Goal: Contribute content

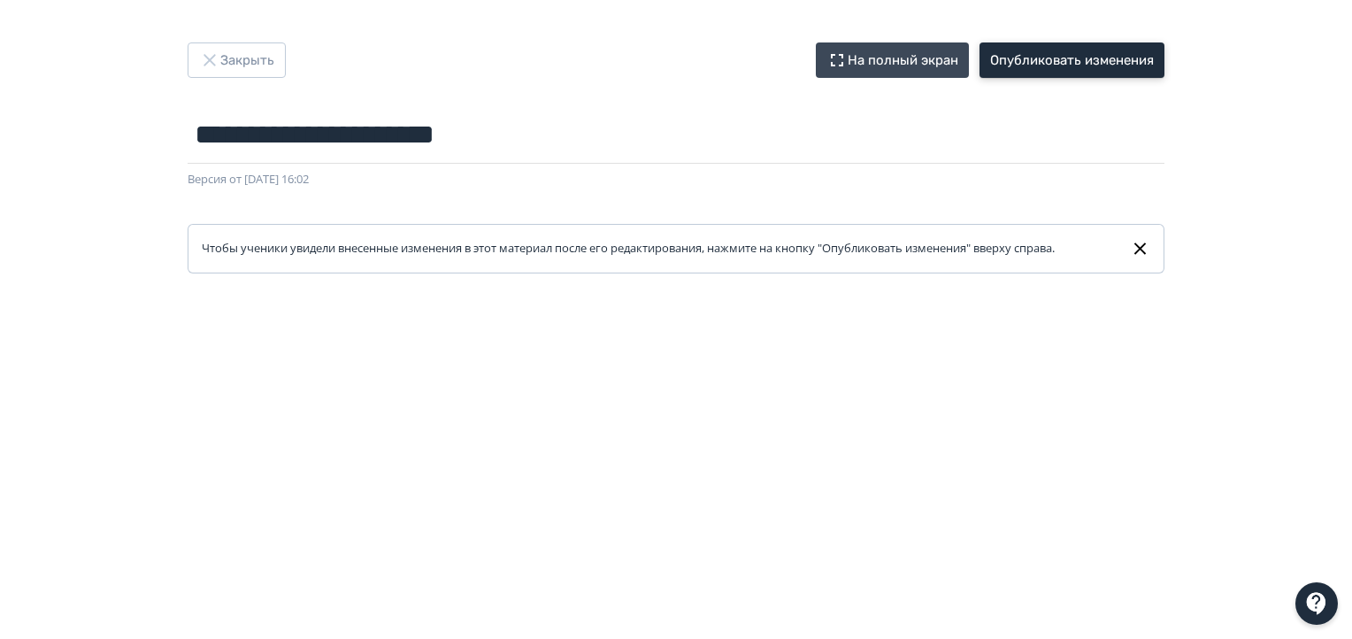
click at [987, 52] on button "Опубликовать изменения" at bounding box center [1072, 59] width 185 height 35
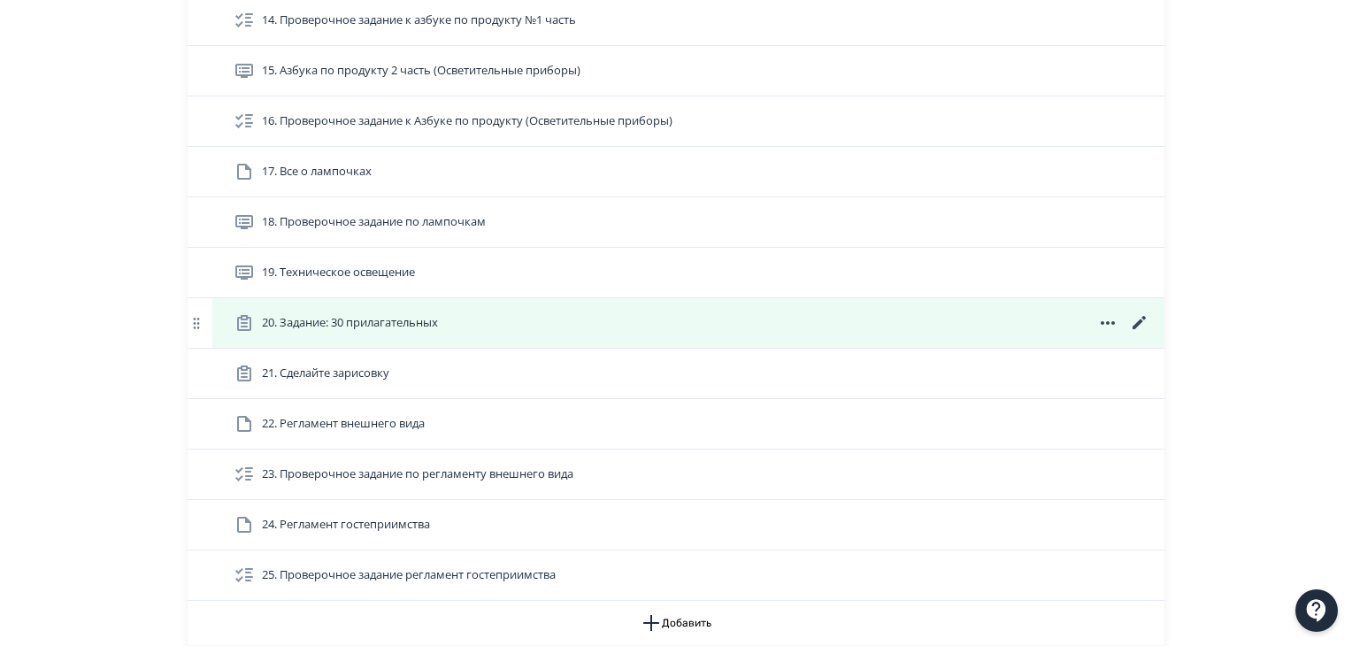
scroll to position [1490, 0]
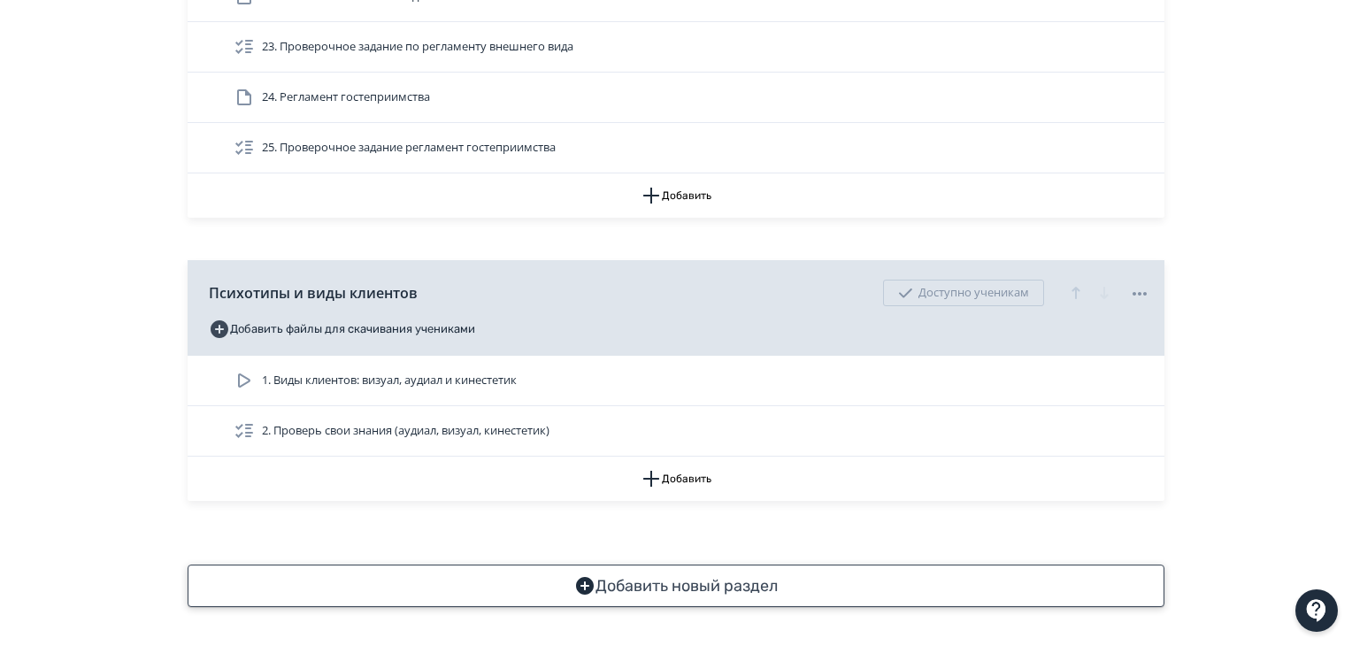
click at [703, 576] on button "Добавить новый раздел" at bounding box center [676, 586] width 977 height 42
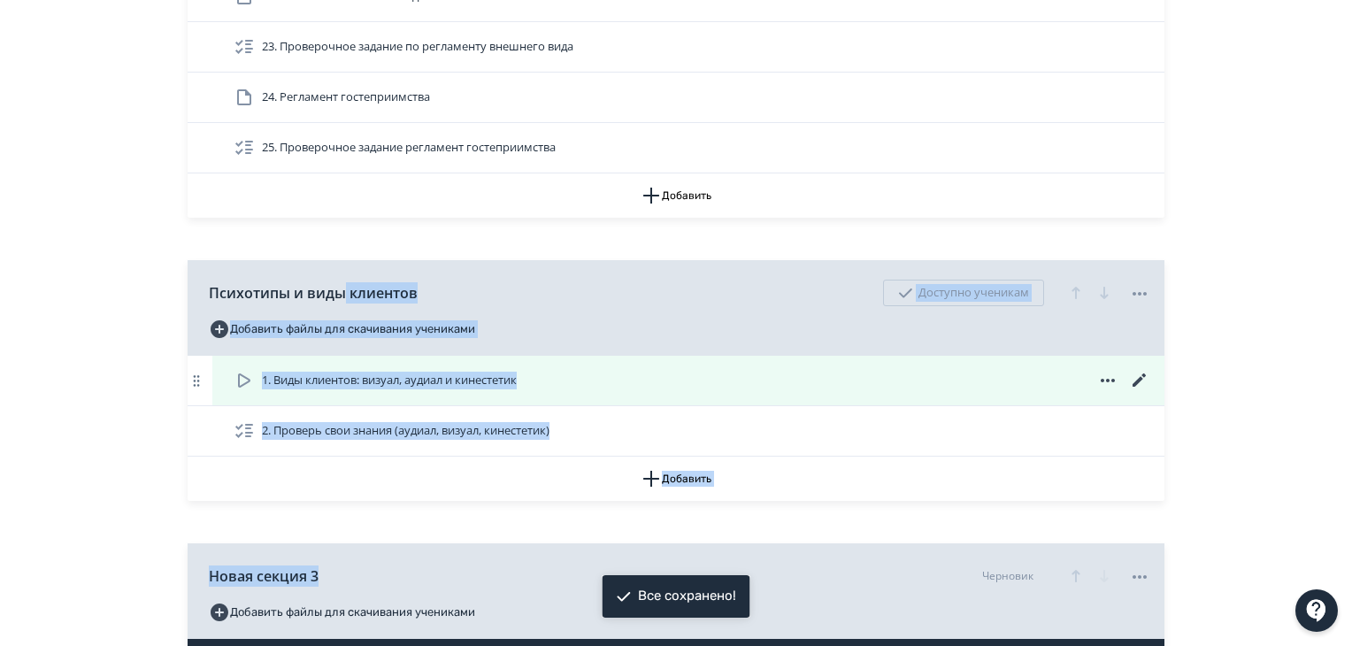
drag, startPoint x: 534, startPoint y: 571, endPoint x: 361, endPoint y: 357, distance: 275.1
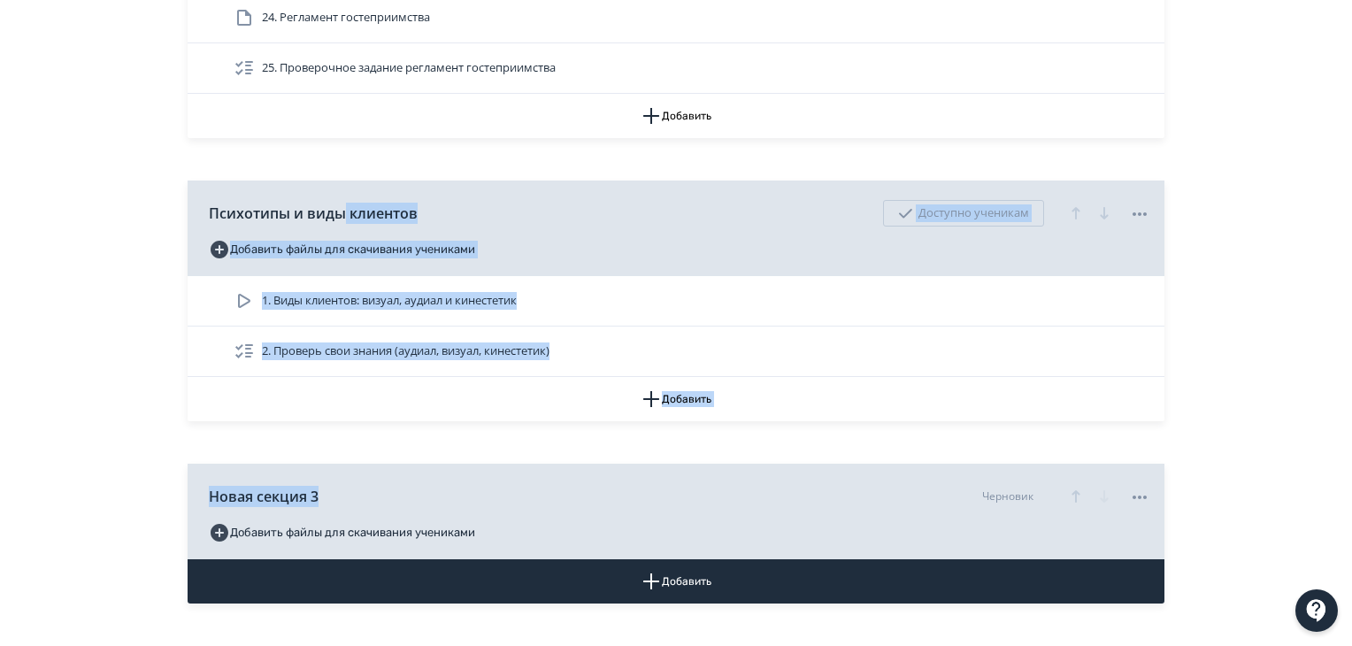
scroll to position [1667, 0]
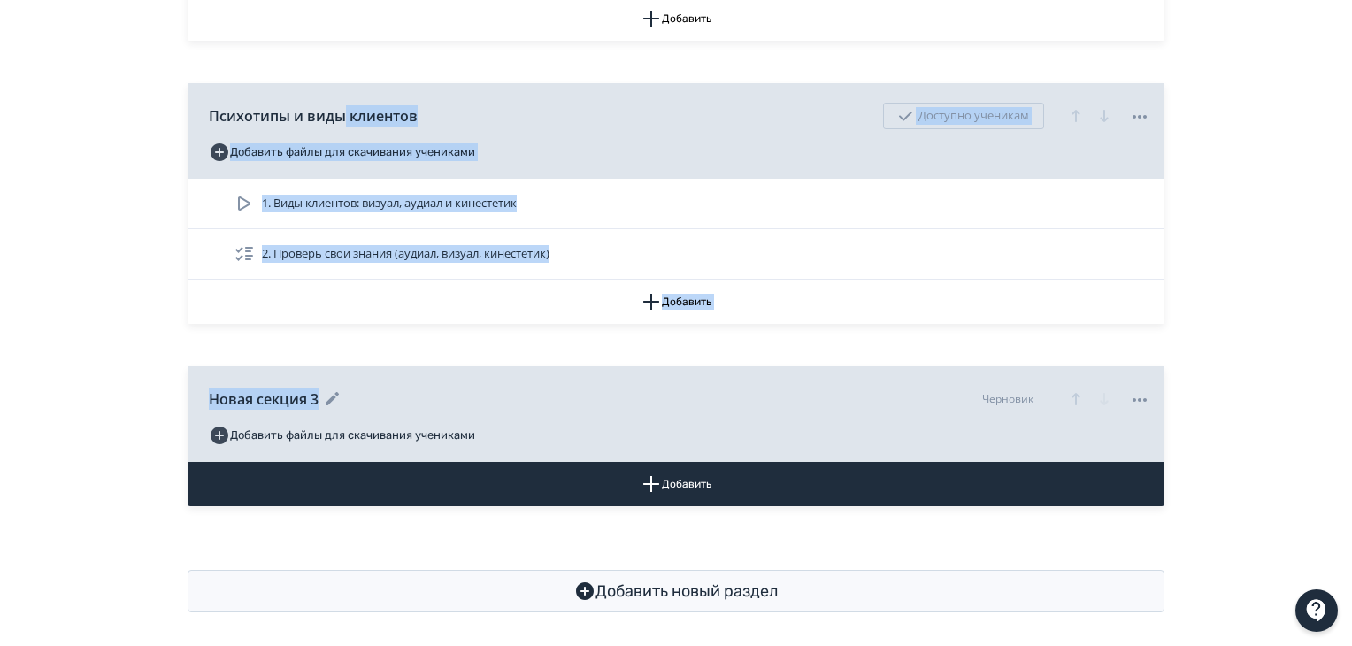
click at [1069, 393] on icon "button" at bounding box center [1076, 399] width 21 height 21
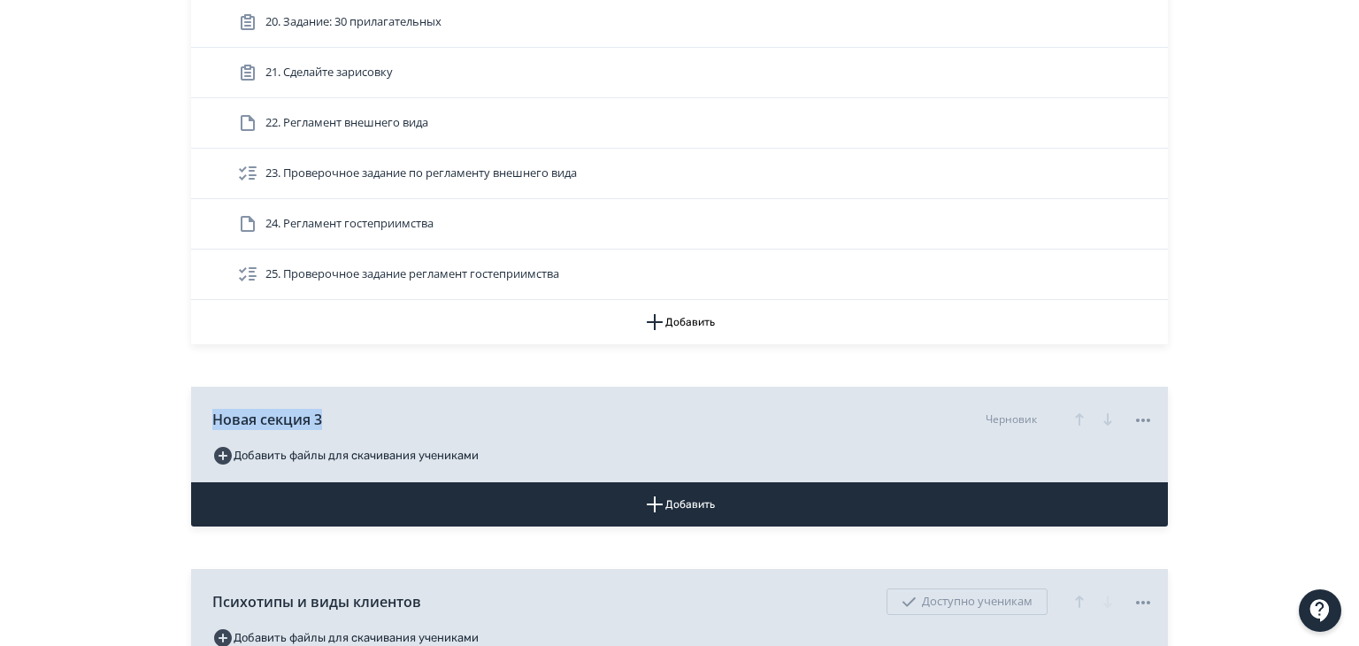
scroll to position [1401, 0]
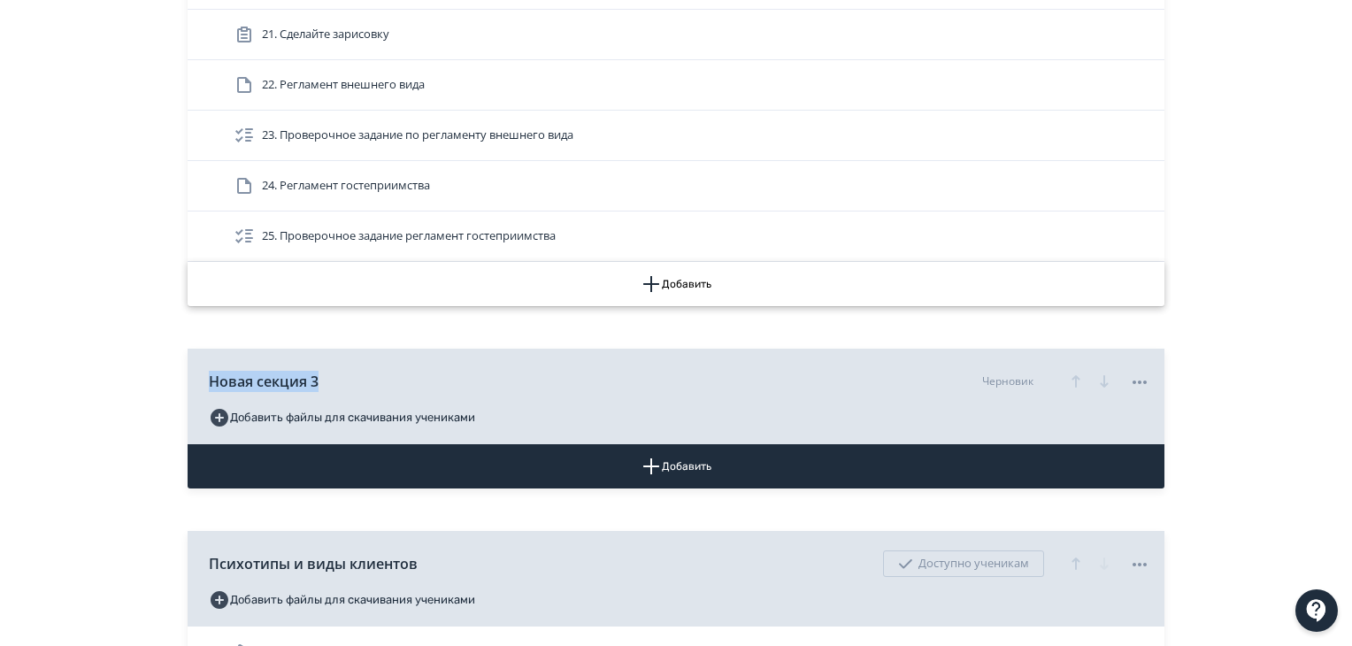
click at [693, 274] on button "Добавить" at bounding box center [676, 284] width 977 height 44
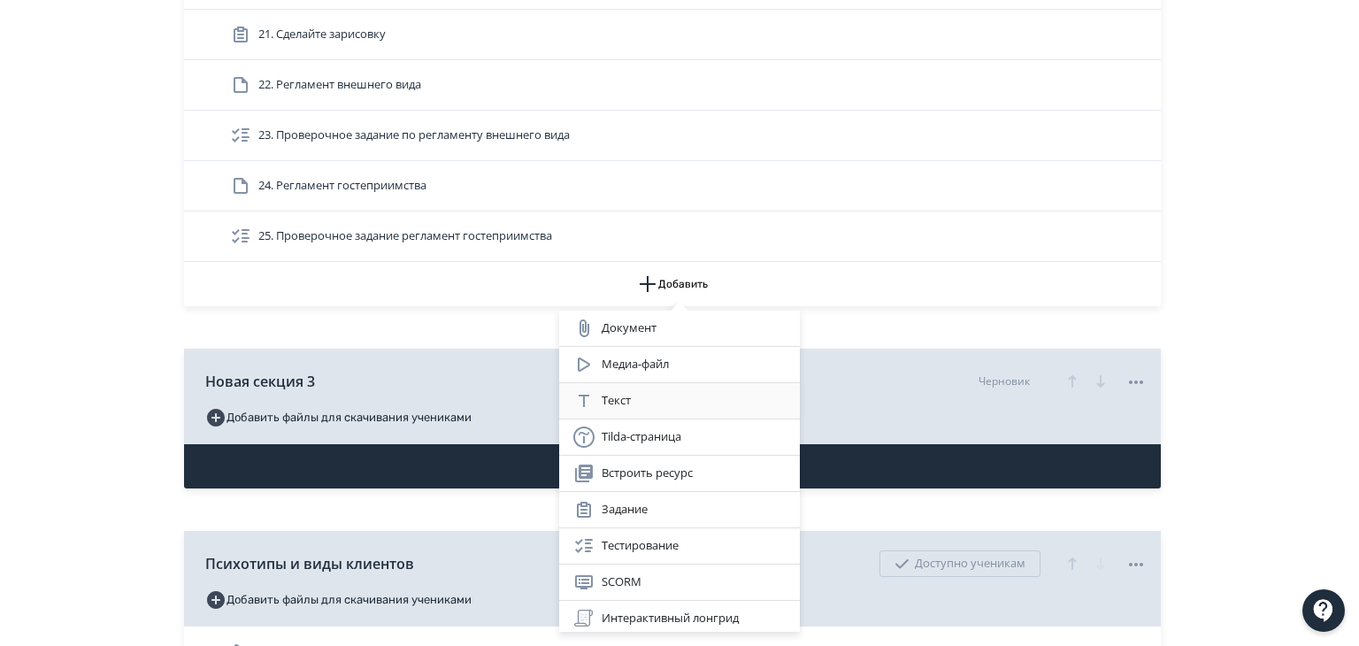
click at [659, 410] on div "Текст" at bounding box center [680, 400] width 212 height 21
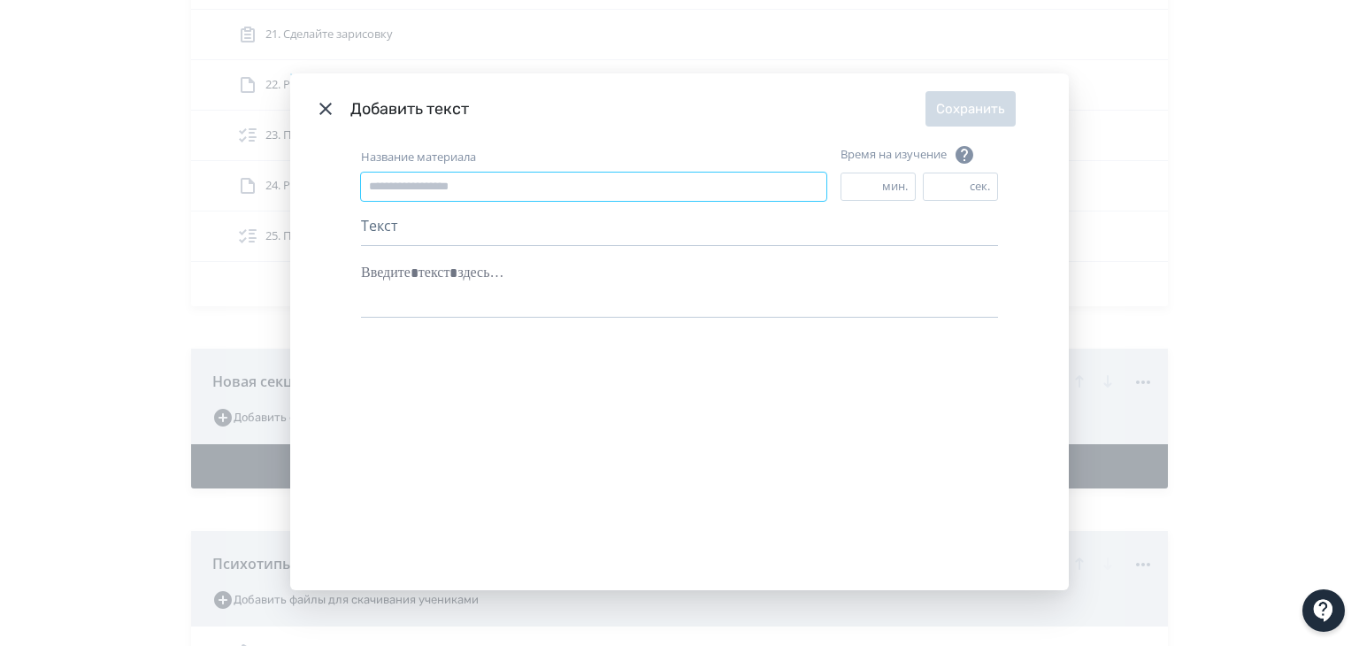
click at [572, 196] on input "Название материала" at bounding box center [594, 187] width 466 height 28
type input "**********"
click at [529, 283] on div "Modal" at bounding box center [679, 274] width 637 height 34
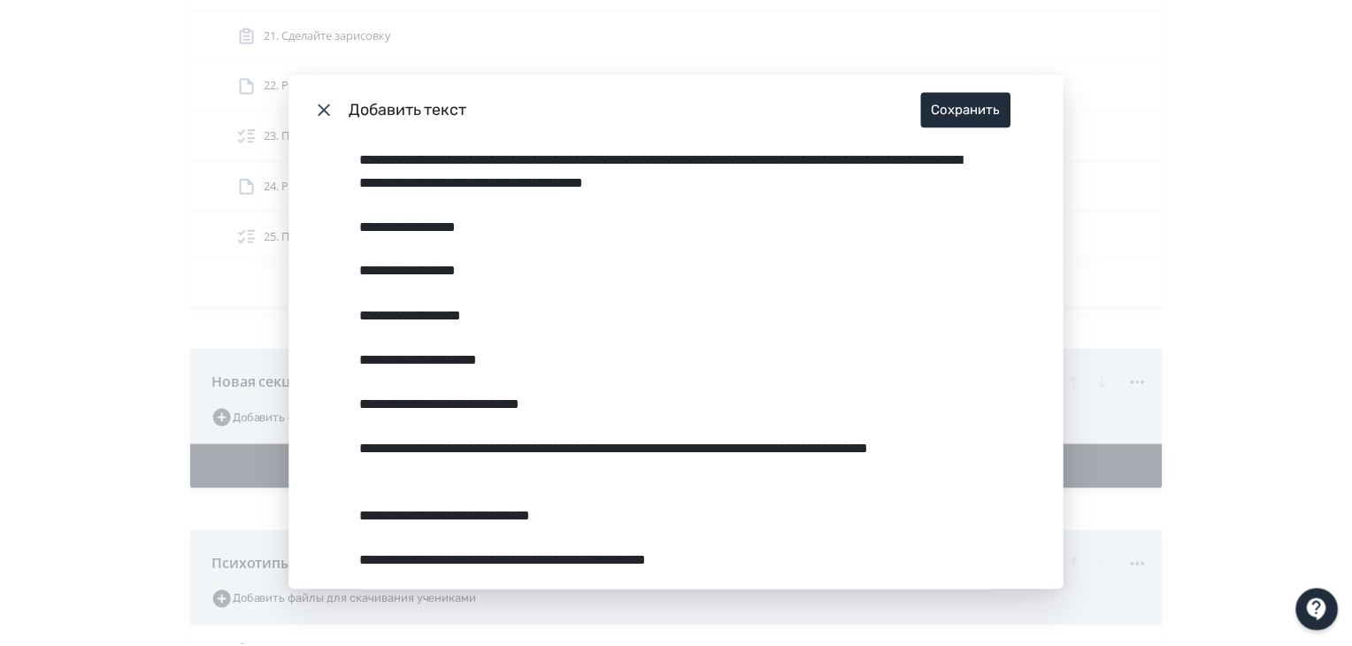
scroll to position [797, 0]
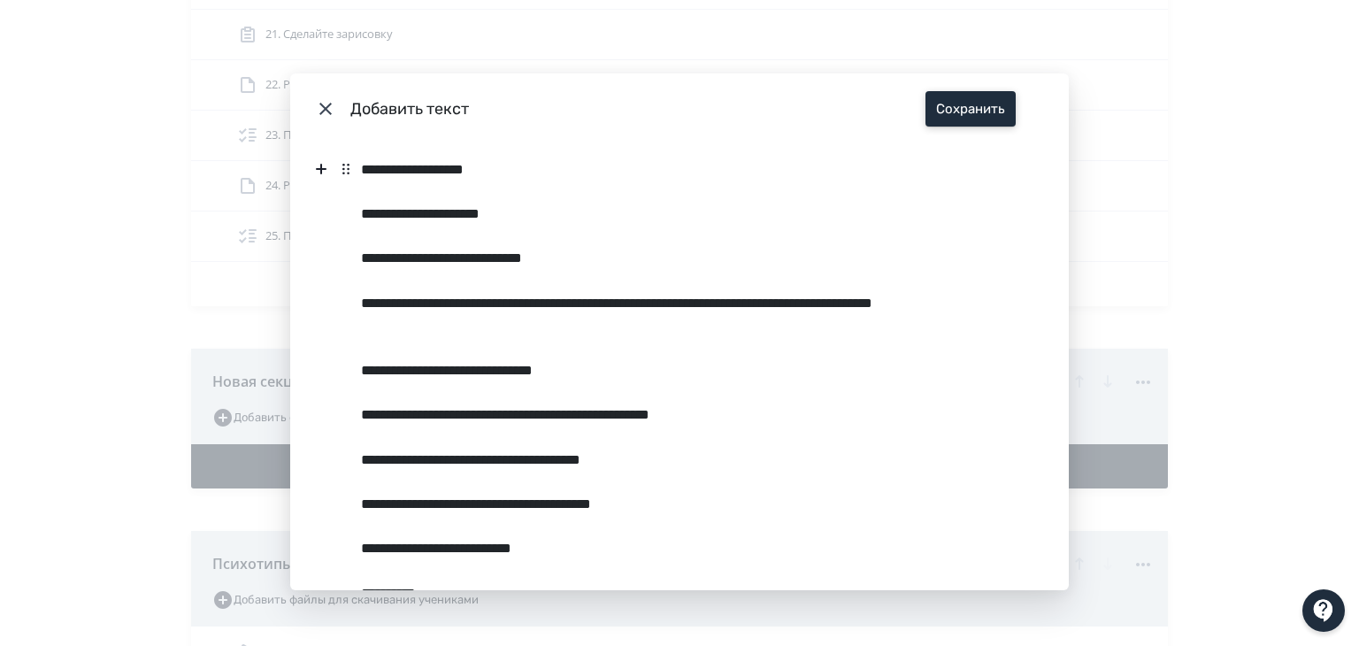
click at [953, 119] on button "Сохранить" at bounding box center [971, 108] width 90 height 35
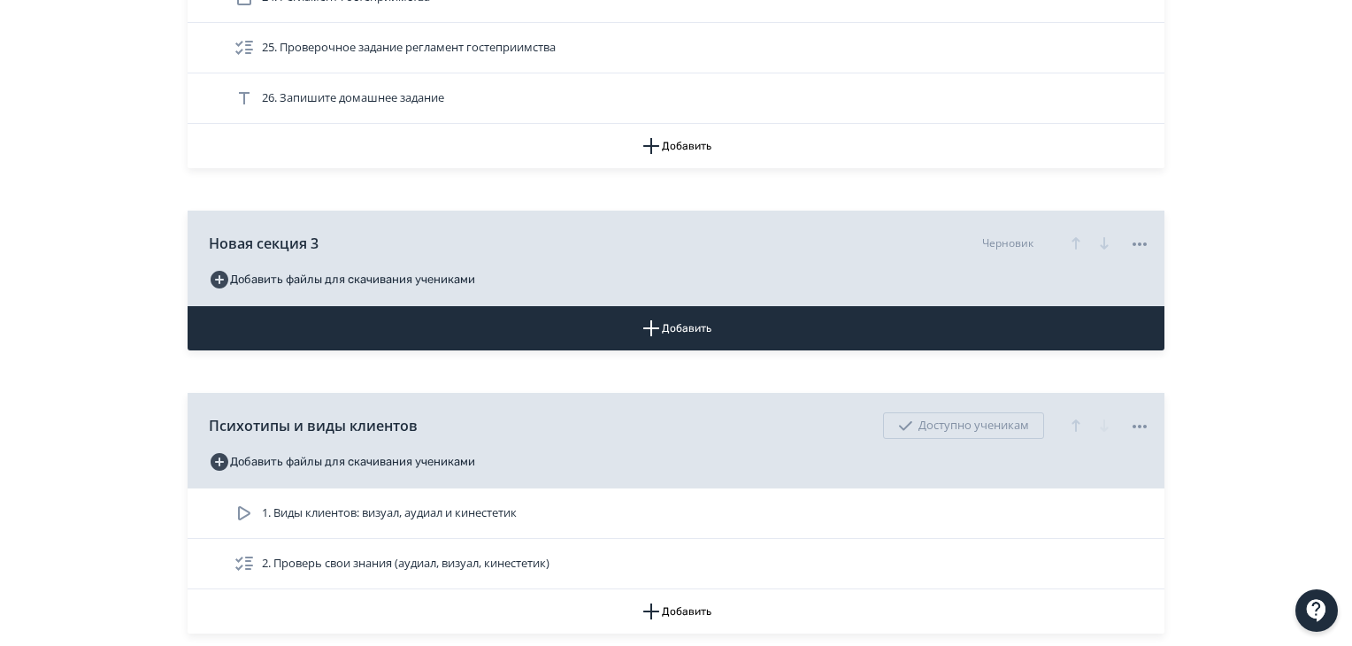
scroll to position [1667, 0]
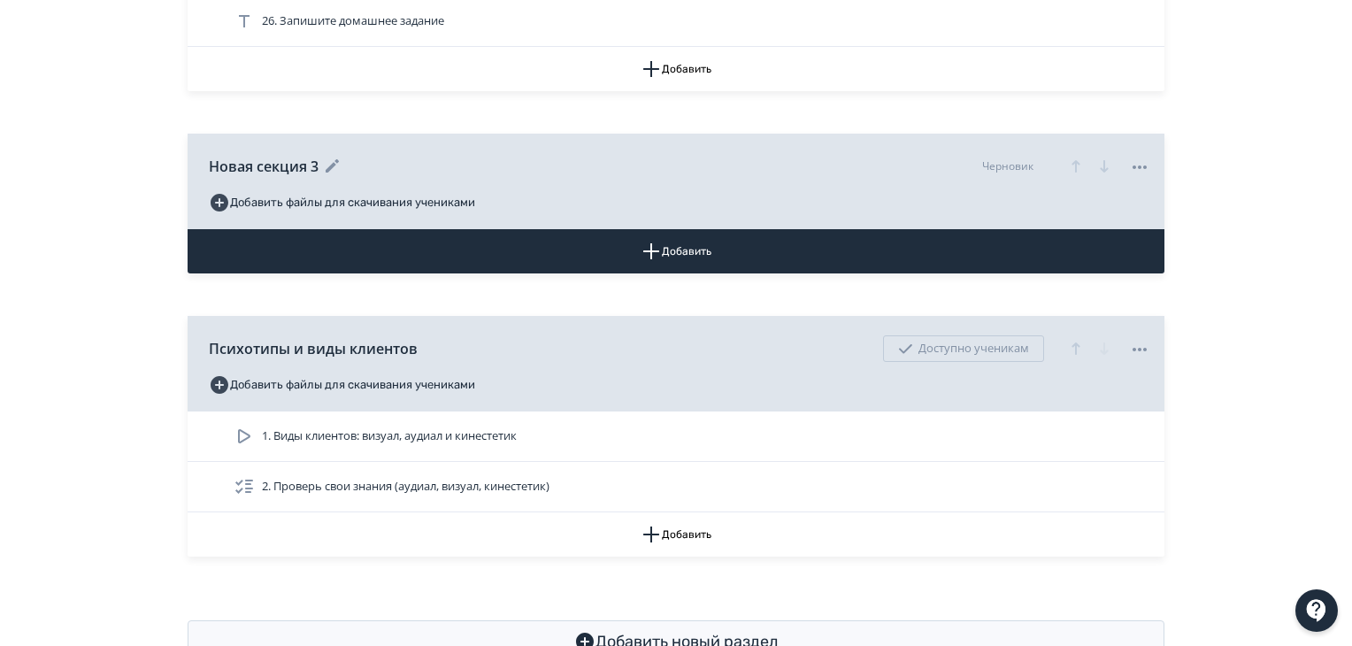
click at [289, 157] on span "Новая секция 3" at bounding box center [264, 166] width 110 height 21
click at [325, 161] on icon at bounding box center [332, 166] width 21 height 21
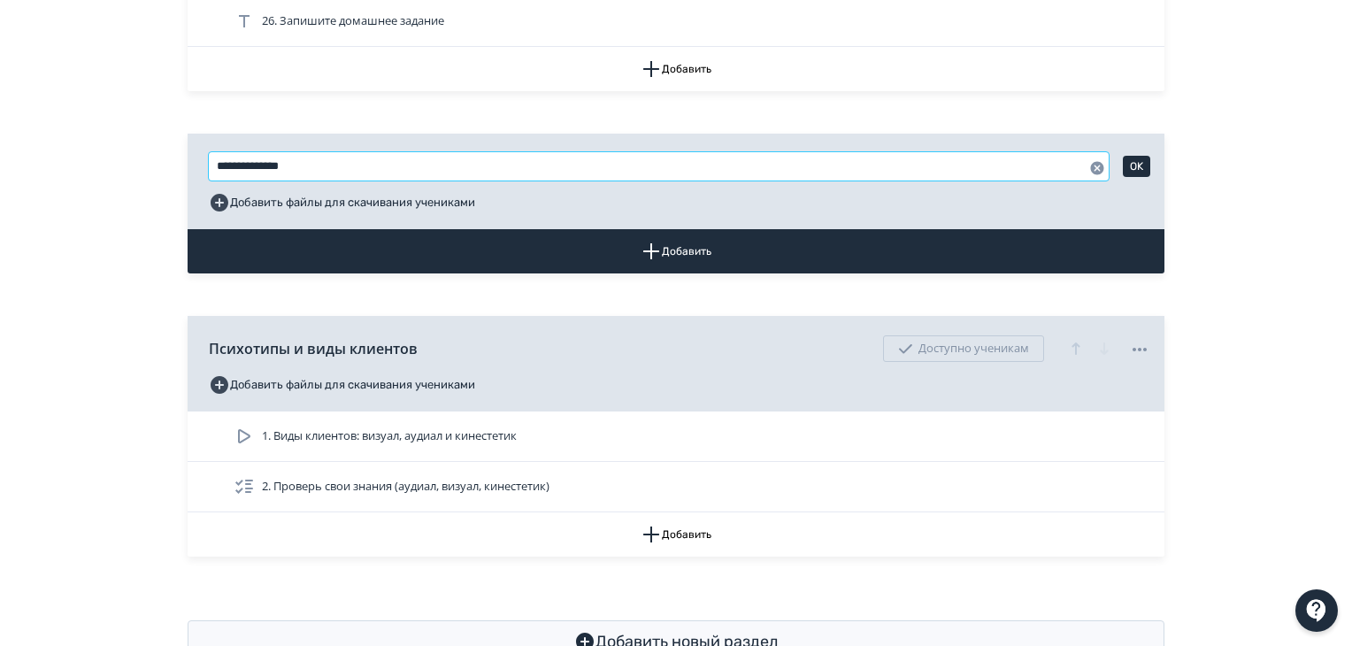
drag, startPoint x: 322, startPoint y: 161, endPoint x: 89, endPoint y: 145, distance: 233.3
type input "**********"
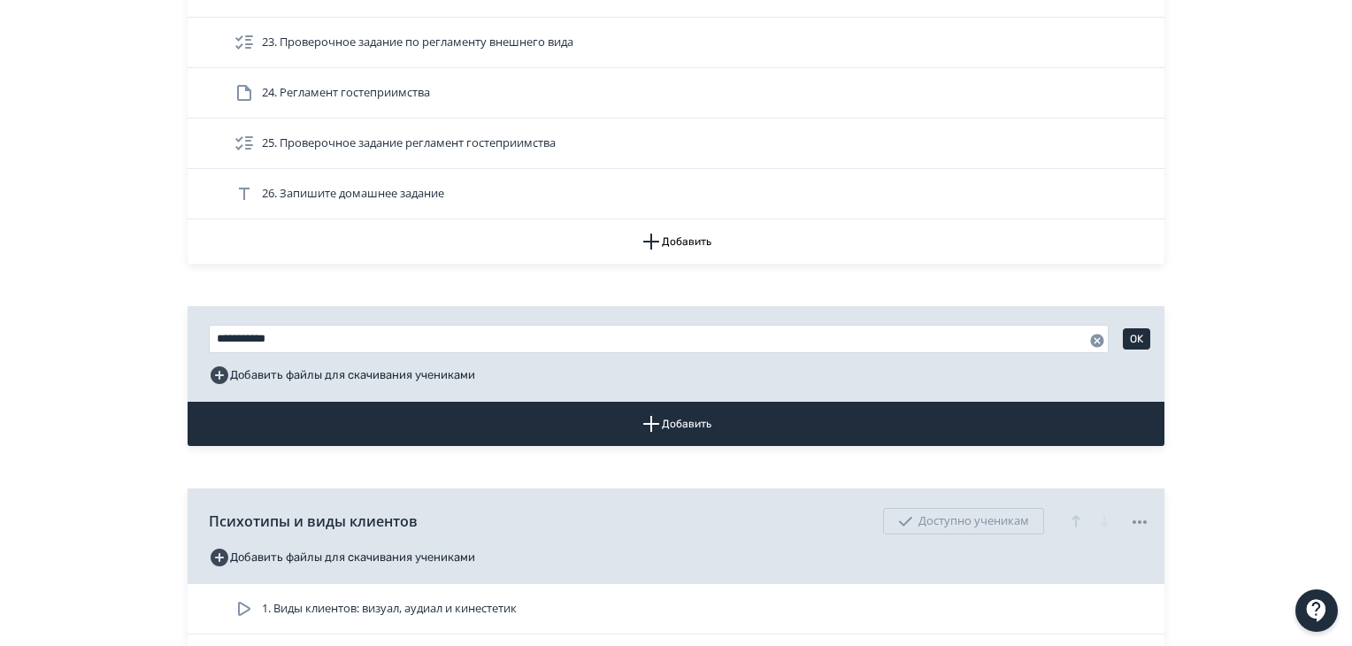
scroll to position [1490, 0]
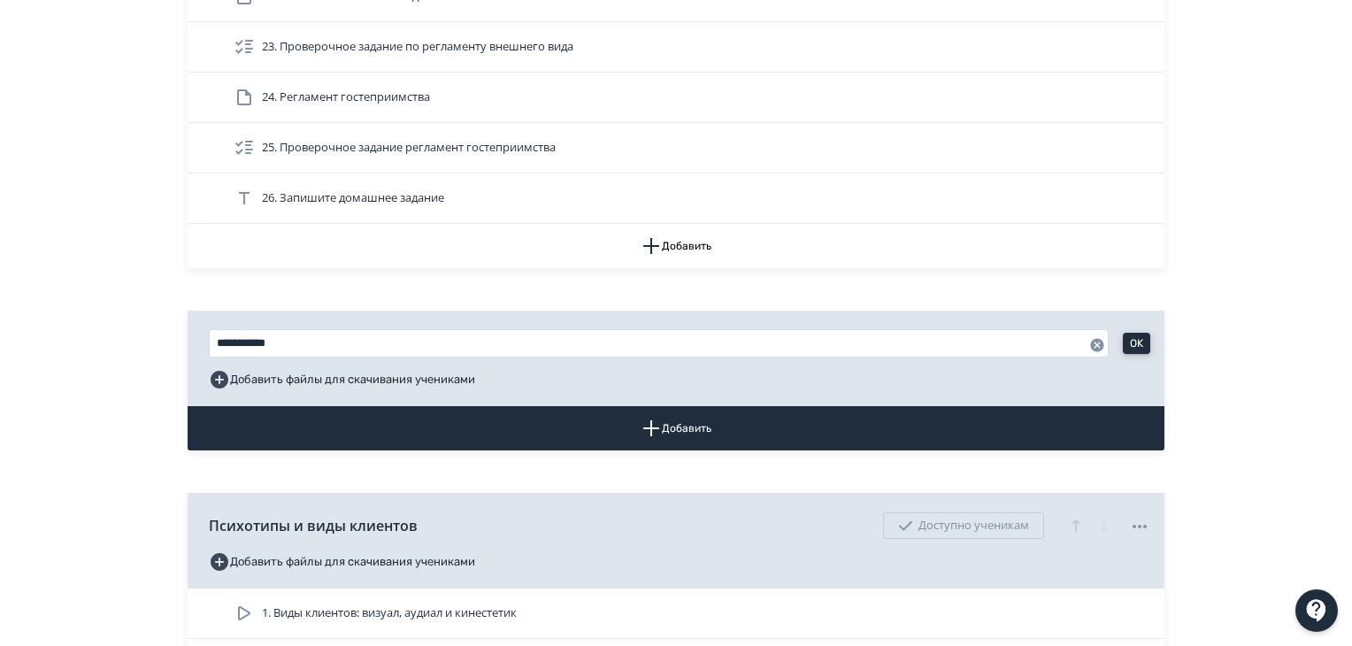
click at [1140, 339] on button "OK" at bounding box center [1136, 343] width 27 height 21
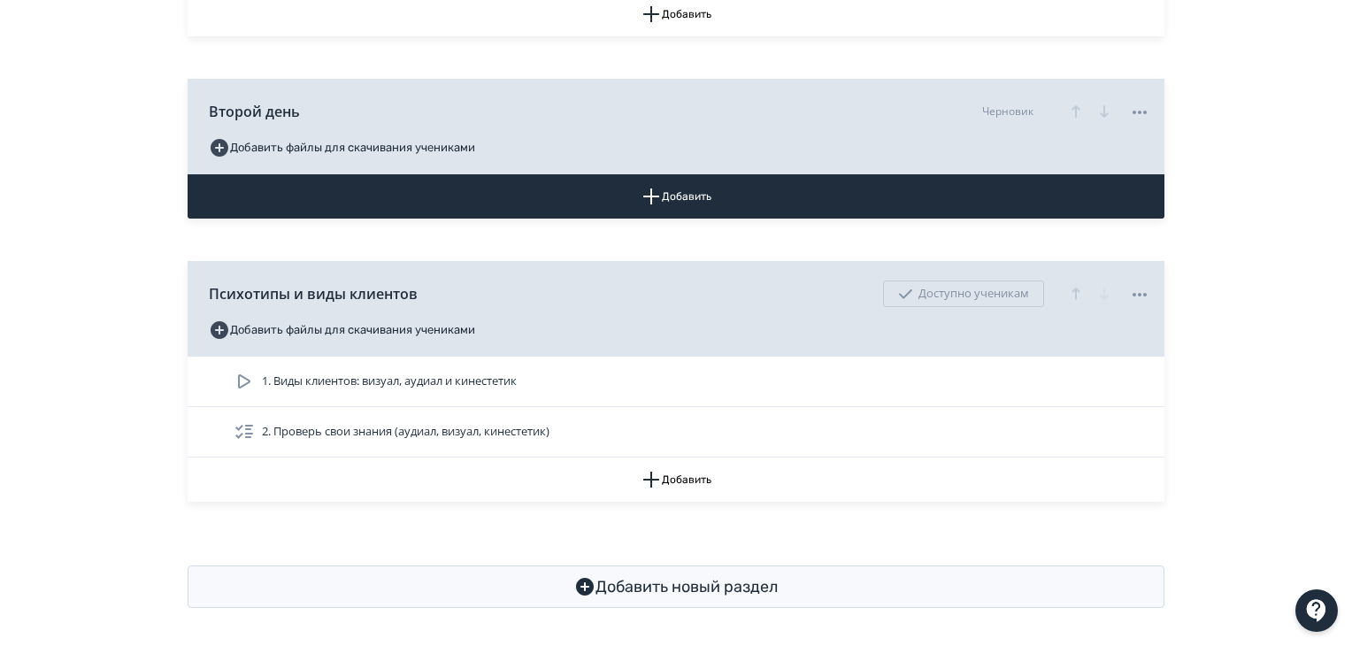
scroll to position [1722, 0]
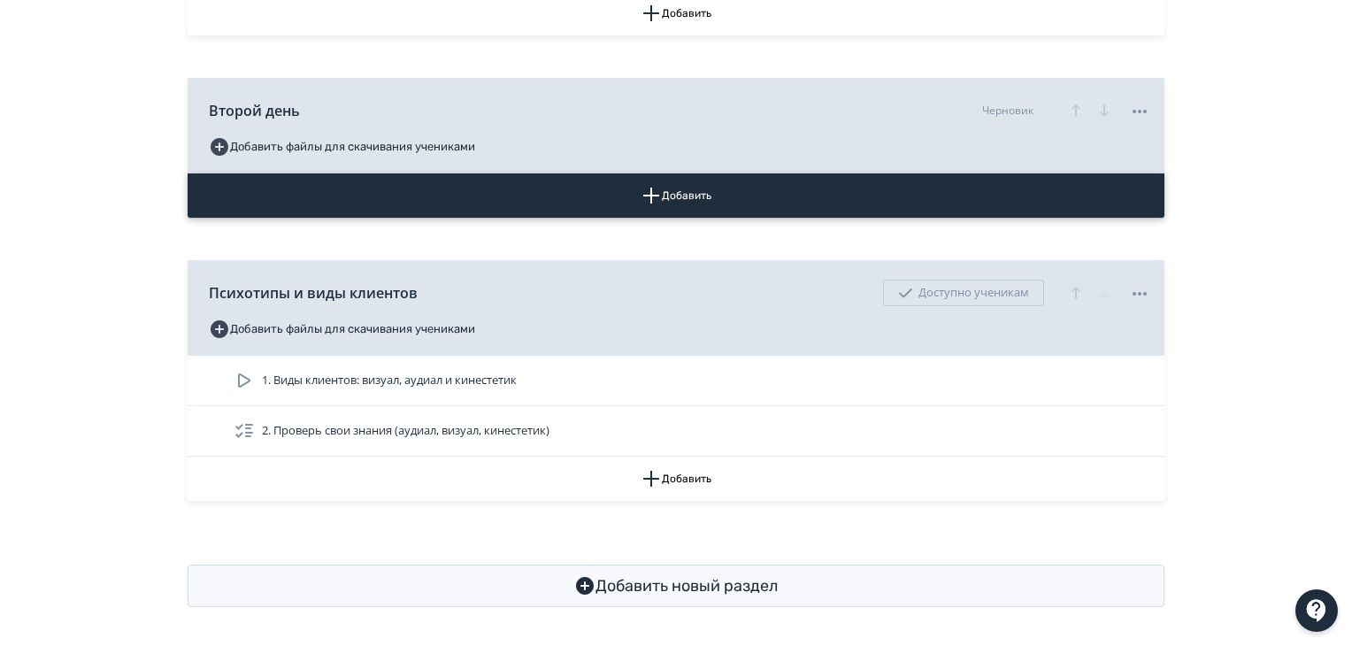
click at [743, 200] on button "Добавить" at bounding box center [676, 195] width 977 height 44
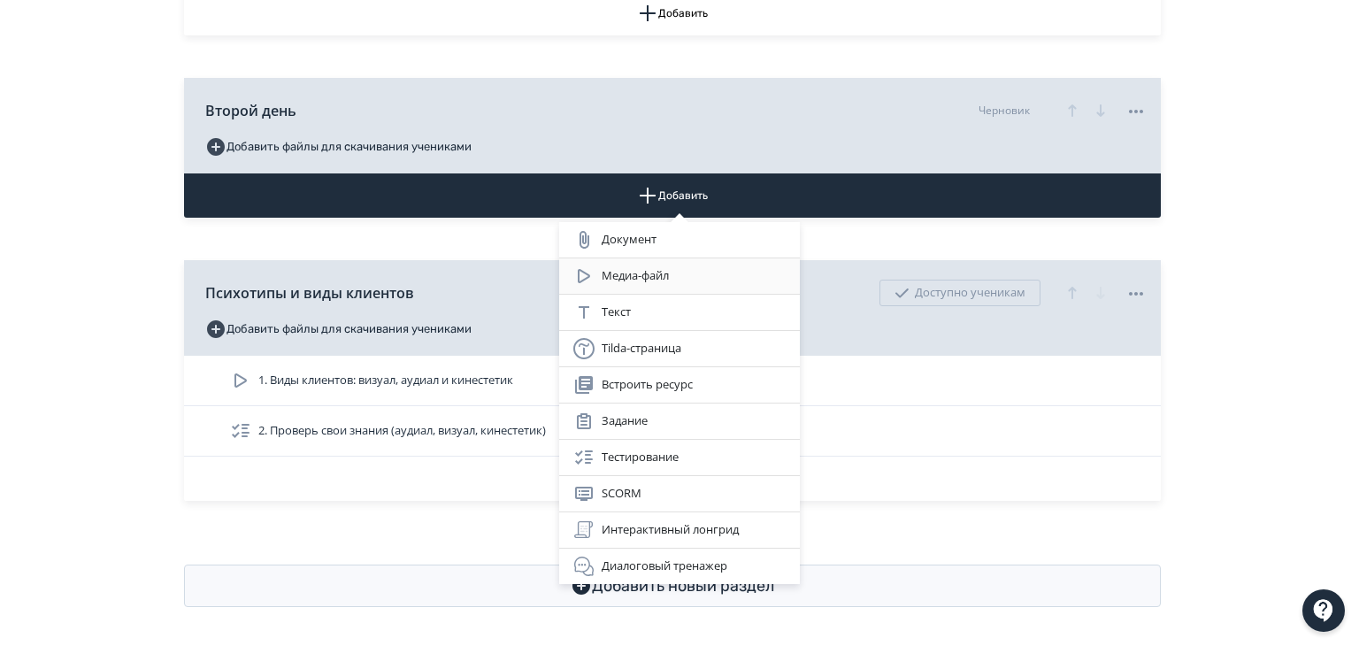
click at [676, 292] on div "Медиа-файл" at bounding box center [679, 275] width 241 height 35
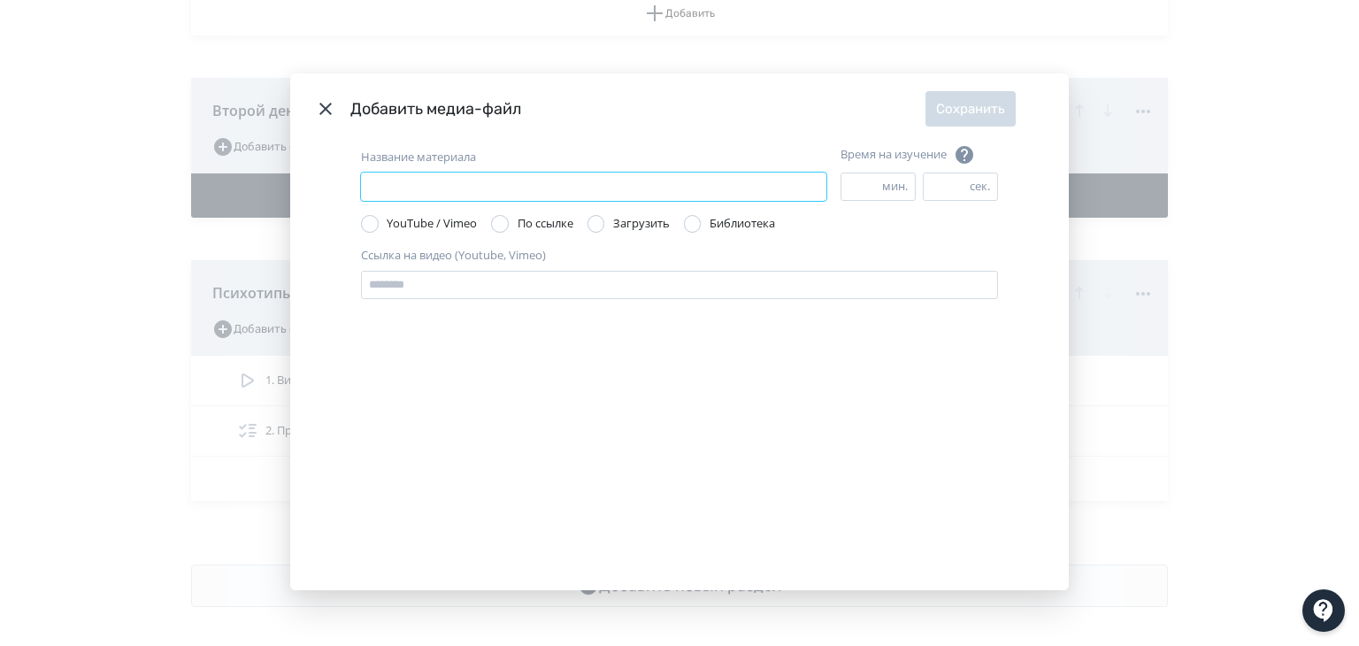
click at [662, 180] on input "Название материала" at bounding box center [594, 187] width 466 height 28
click at [600, 184] on input "**********" at bounding box center [594, 187] width 466 height 28
type input "**********"
click at [599, 224] on div "Modal" at bounding box center [597, 224] width 18 height 18
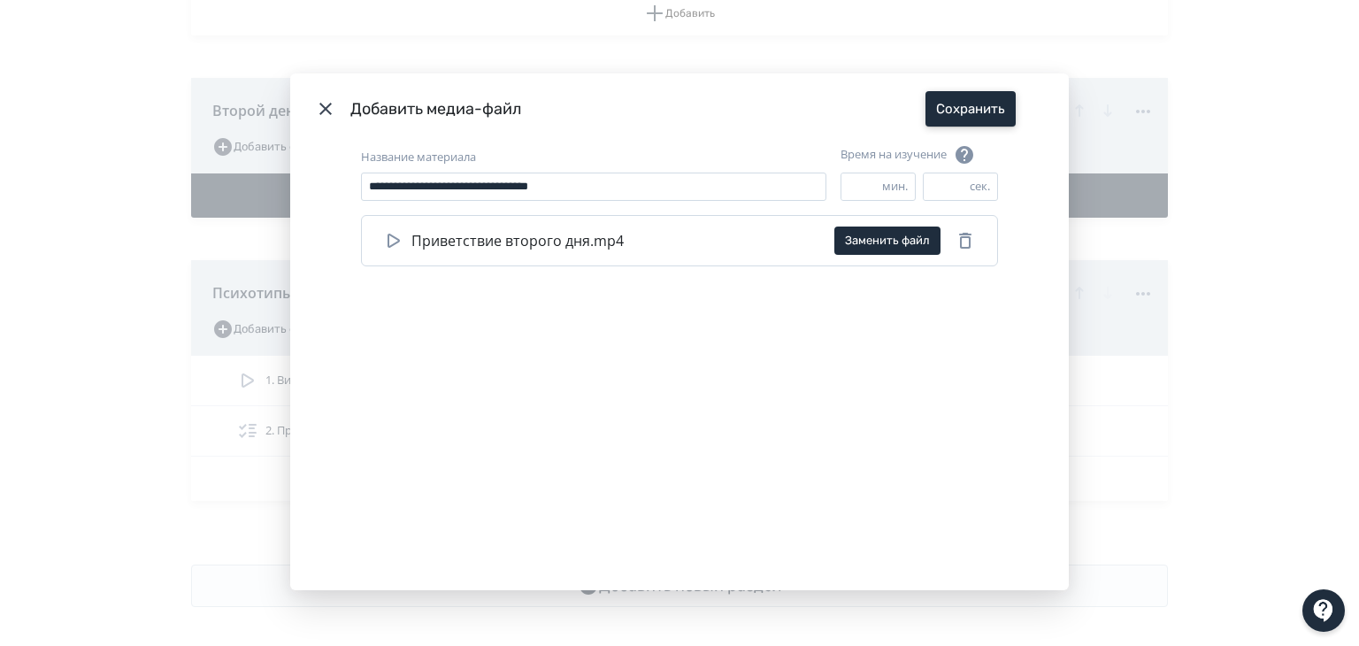
click at [939, 119] on button "Сохранить" at bounding box center [971, 108] width 90 height 35
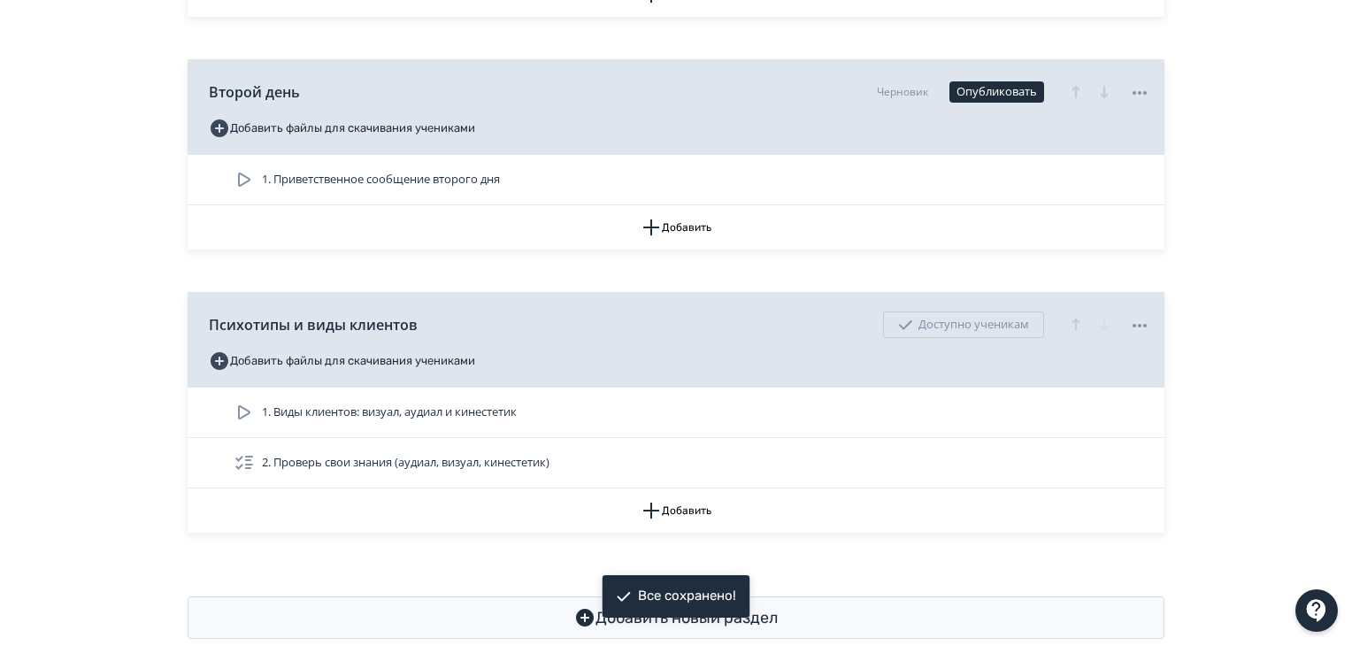
scroll to position [1773, 0]
